Goal: Check status

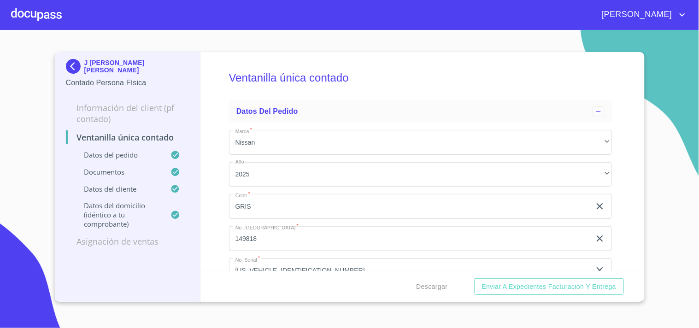
click at [81, 62] on img at bounding box center [75, 66] width 18 height 15
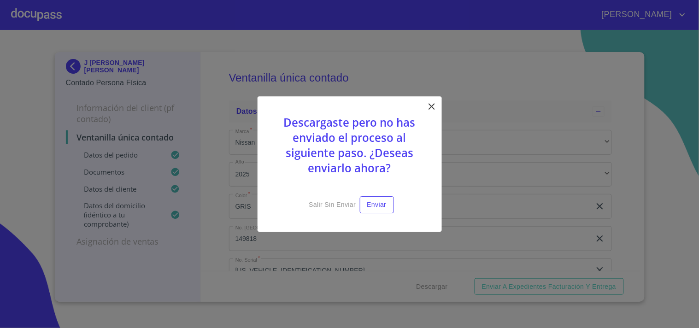
click at [429, 105] on icon at bounding box center [431, 106] width 6 height 6
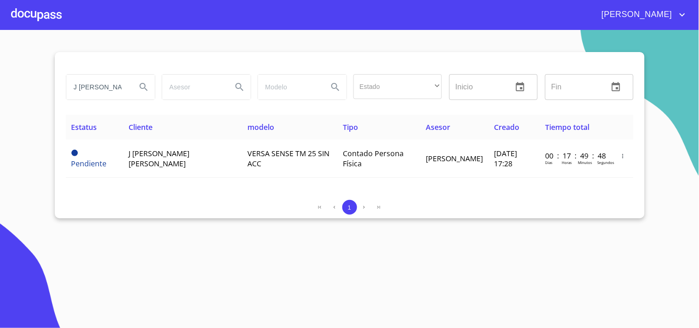
click at [125, 86] on input "J [PERSON_NAME]" at bounding box center [97, 87] width 63 height 25
click at [121, 88] on input "J [PERSON_NAME]" at bounding box center [97, 87] width 63 height 25
type input "R"
type input "[PERSON_NAME]"
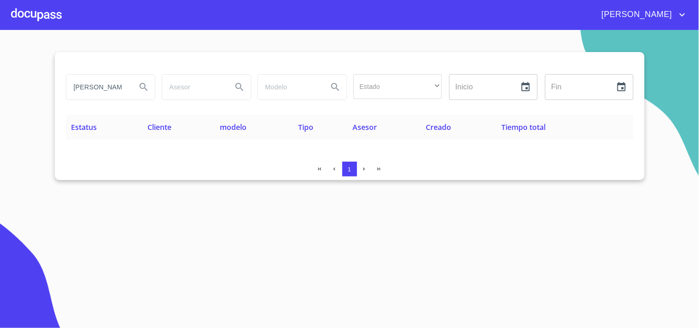
click at [31, 19] on div at bounding box center [36, 14] width 51 height 29
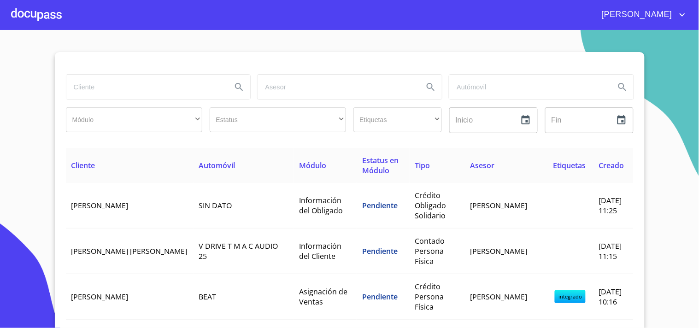
click at [98, 88] on input "search" at bounding box center [145, 87] width 158 height 25
type input "[PERSON_NAME]"
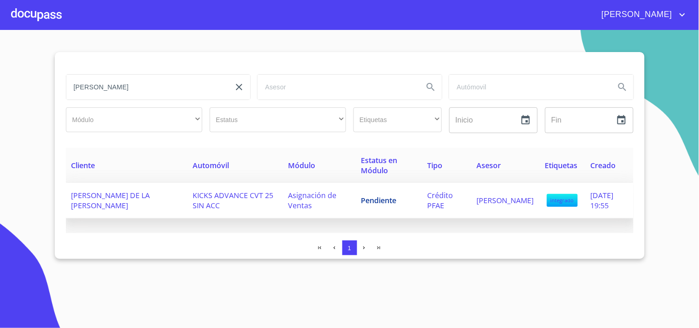
click at [116, 191] on span "[PERSON_NAME] DE LA [PERSON_NAME]" at bounding box center [110, 200] width 79 height 20
